Goal: Information Seeking & Learning: Learn about a topic

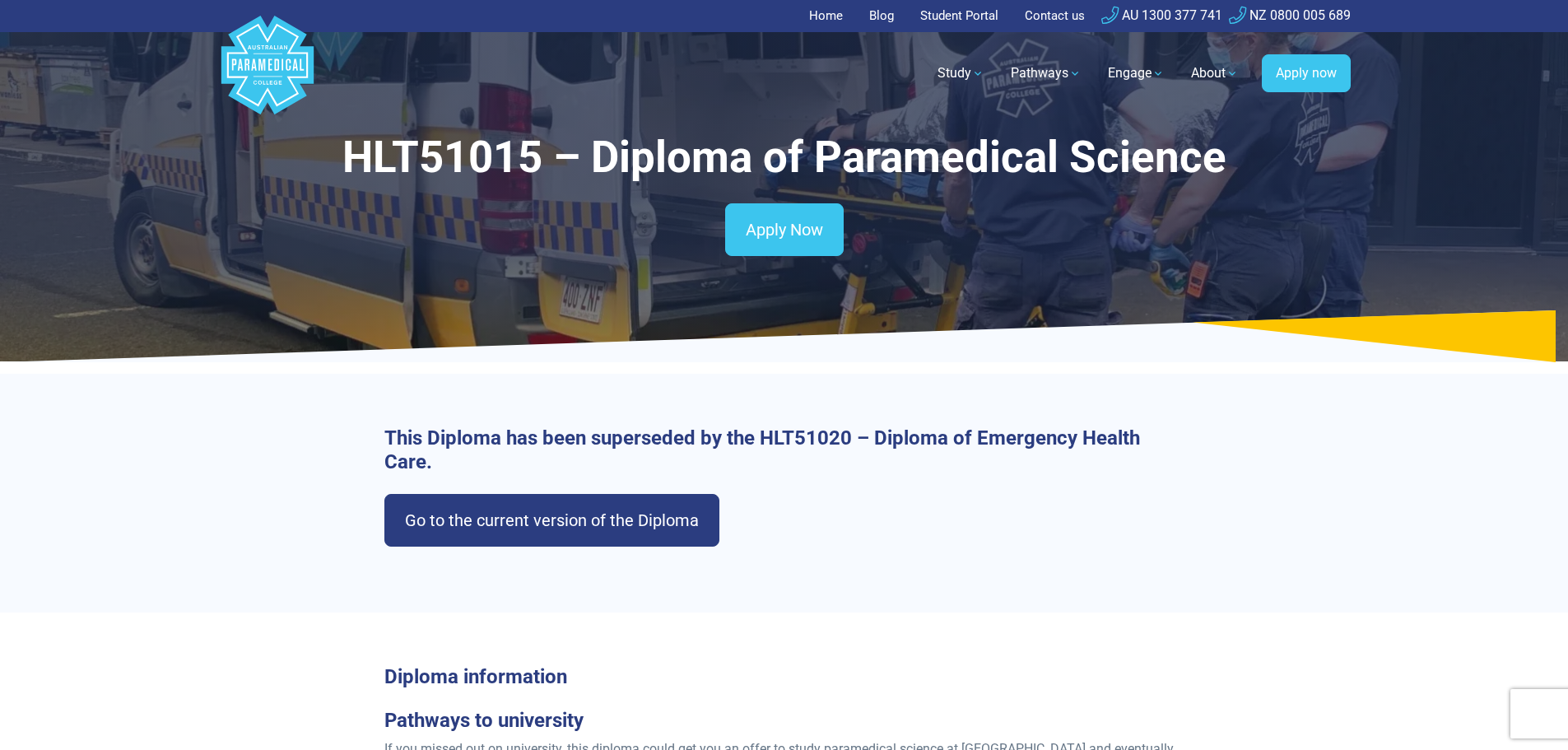
click at [838, 19] on link "Home" at bounding box center [831, 16] width 44 height 32
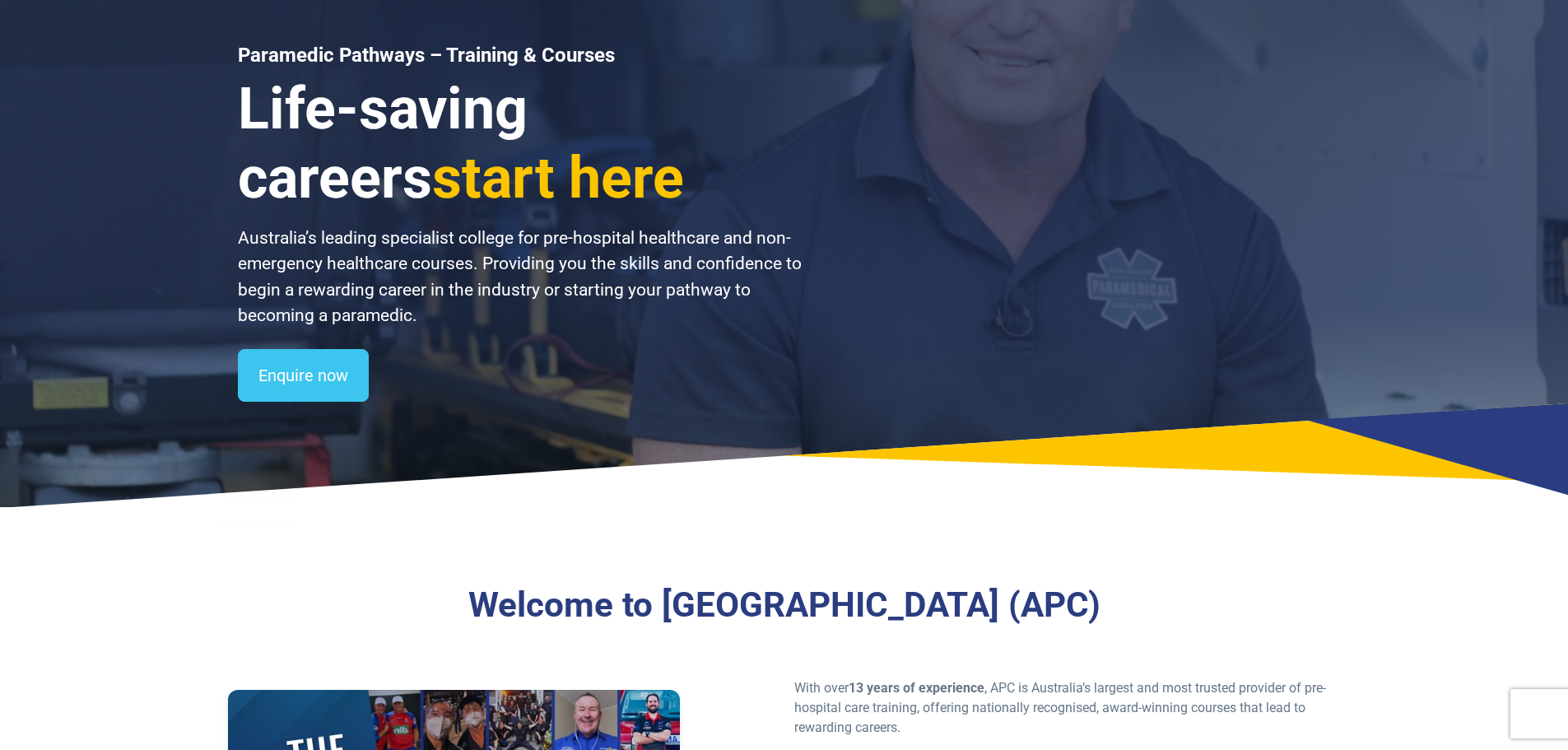
scroll to position [247, 0]
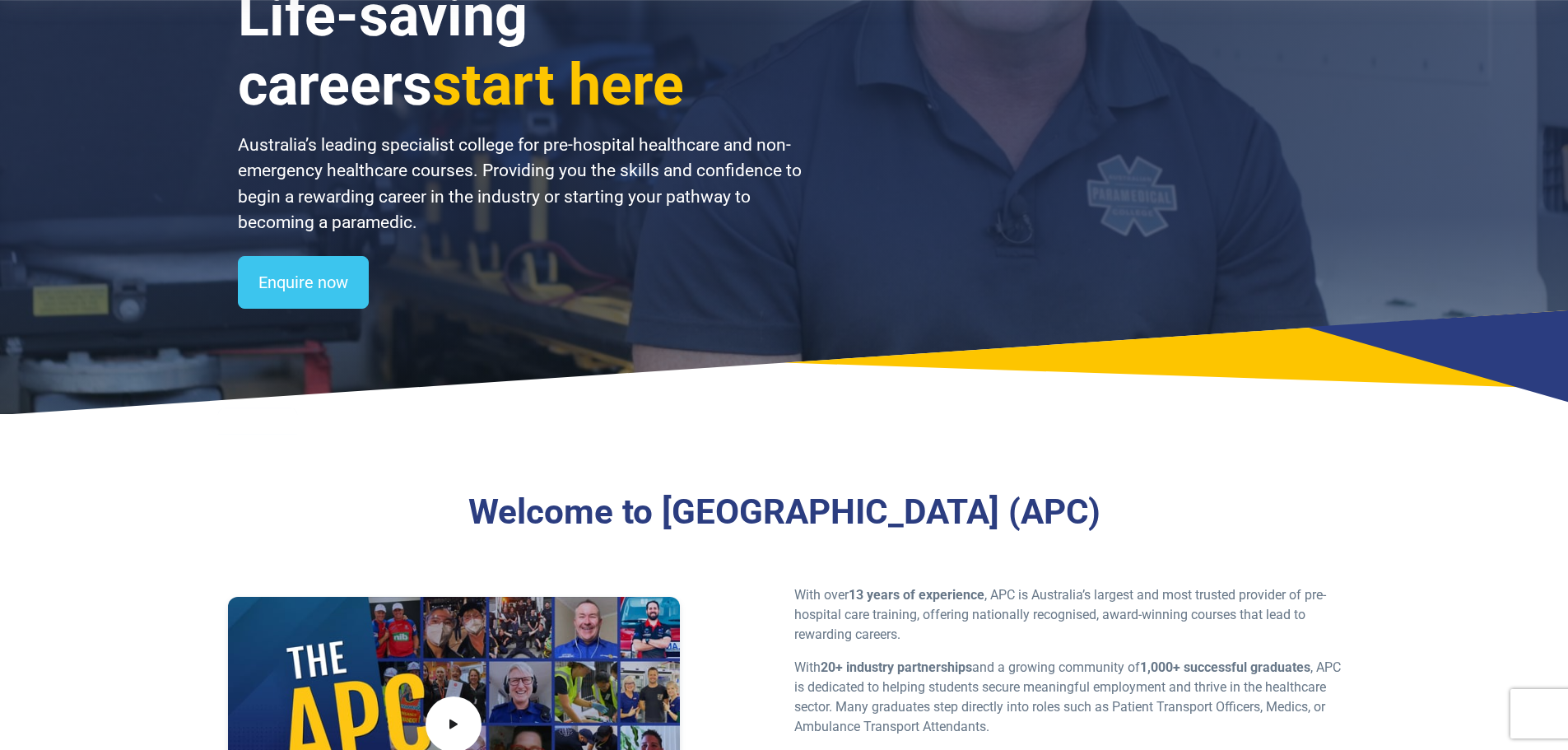
drag, startPoint x: 1239, startPoint y: 516, endPoint x: 609, endPoint y: 513, distance: 630.0
click at [592, 513] on h3 "Welcome to [GEOGRAPHIC_DATA] (APC)" at bounding box center [783, 512] width 945 height 42
copy h3 "Australian Paramedical College (APC)"
